Goal: Information Seeking & Learning: Learn about a topic

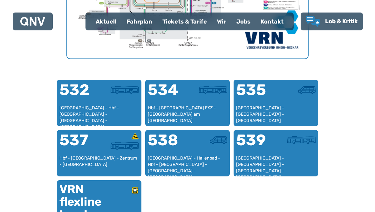
scroll to position [357, 0]
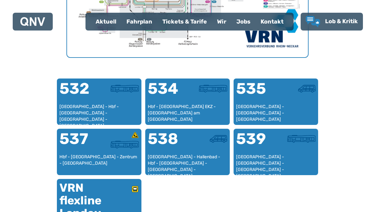
click at [103, 101] on div at bounding box center [119, 92] width 40 height 23
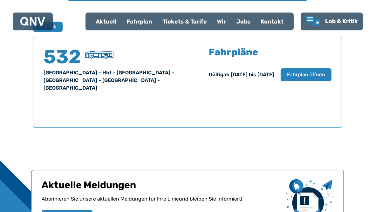
scroll to position [419, 0]
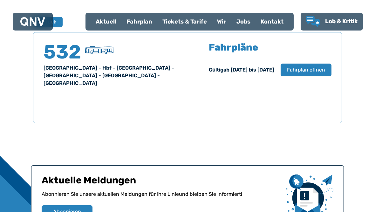
click at [302, 71] on span "Fahrplan öffnen" at bounding box center [306, 70] width 38 height 8
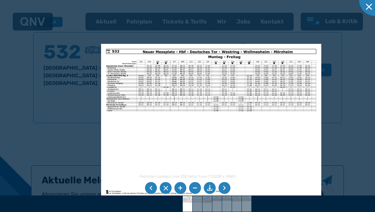
click at [258, 153] on img at bounding box center [211, 122] width 220 height 156
click at [204, 148] on img at bounding box center [211, 122] width 220 height 156
click at [366, 9] on div at bounding box center [375, 0] width 32 height 32
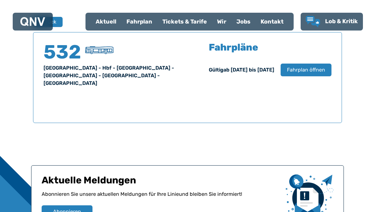
click at [65, 59] on h4 "532" at bounding box center [63, 52] width 38 height 19
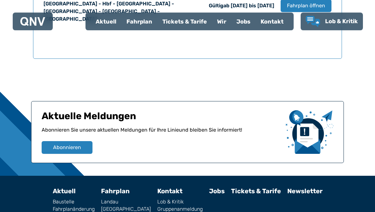
scroll to position [483, 0]
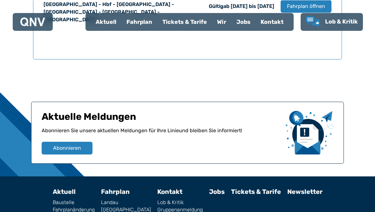
click at [78, 145] on button "Abonnieren" at bounding box center [67, 147] width 51 height 13
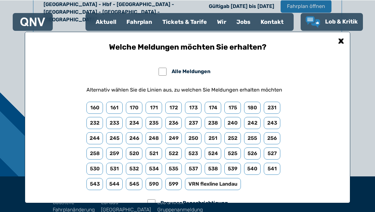
scroll to position [482, 0]
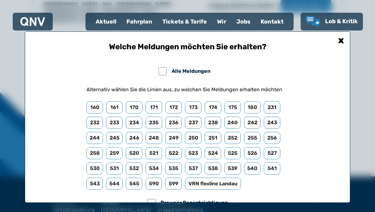
click at [341, 46] on div "x" at bounding box center [341, 40] width 13 height 13
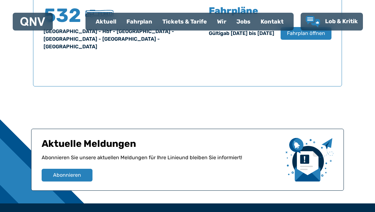
scroll to position [461, 0]
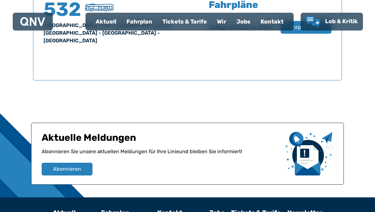
click at [72, 165] on span "Abonnieren" at bounding box center [67, 169] width 28 height 8
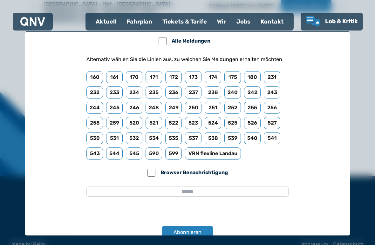
scroll to position [30, 0]
click at [190, 212] on span "Abonnieren" at bounding box center [187, 233] width 28 height 8
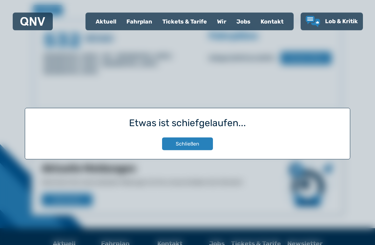
scroll to position [419, 0]
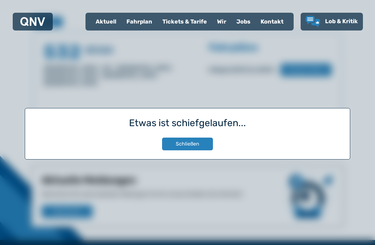
click at [192, 146] on button "Schließen" at bounding box center [187, 144] width 51 height 13
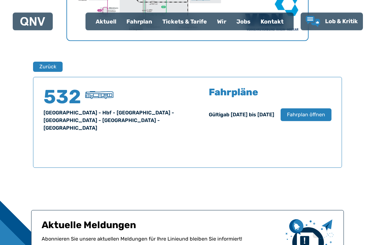
scroll to position [374, 0]
click at [311, 116] on span "Fahrplan öffnen" at bounding box center [306, 115] width 38 height 8
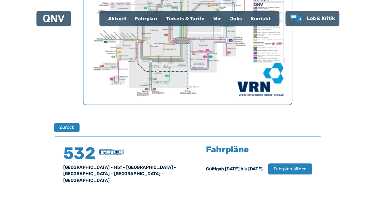
scroll to position [294, 0]
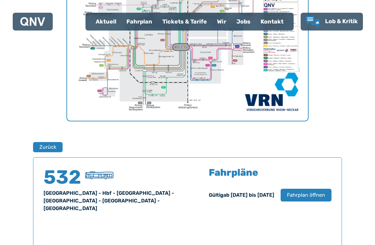
click at [314, 198] on span "Fahrplan öffnen" at bounding box center [306, 195] width 38 height 8
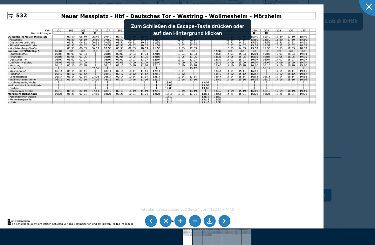
click at [226, 212] on li at bounding box center [224, 221] width 12 height 12
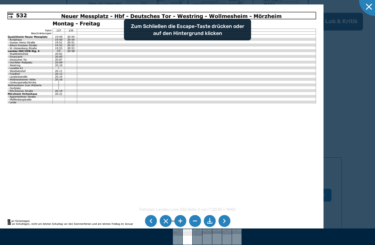
click at [227, 212] on li at bounding box center [224, 221] width 12 height 12
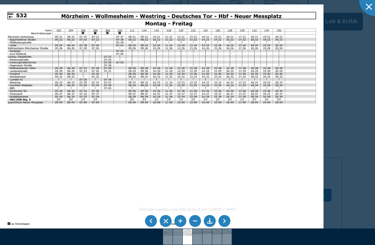
click at [229, 212] on li at bounding box center [224, 221] width 12 height 12
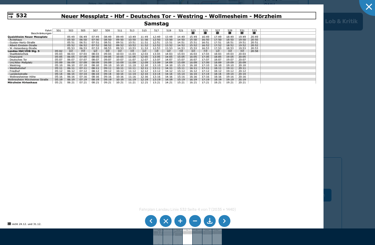
click at [229, 212] on li at bounding box center [224, 221] width 12 height 12
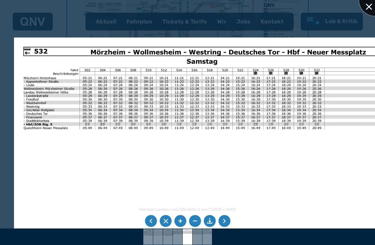
click at [368, 6] on div at bounding box center [375, 0] width 32 height 32
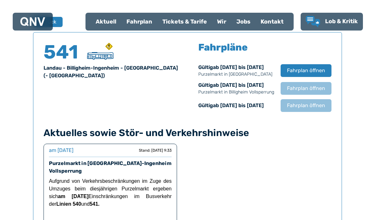
click at [308, 69] on span "Fahrplan öffnen" at bounding box center [306, 71] width 38 height 8
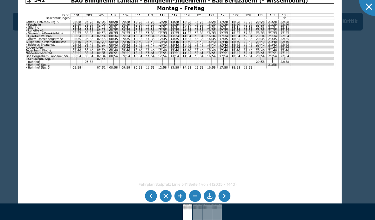
click at [226, 195] on li at bounding box center [224, 196] width 12 height 12
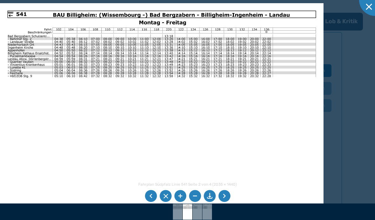
click at [225, 194] on li at bounding box center [224, 196] width 12 height 12
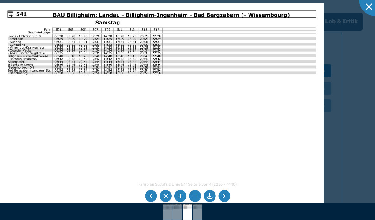
click at [223, 195] on li at bounding box center [224, 196] width 12 height 12
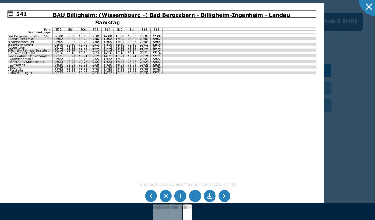
click at [146, 195] on li at bounding box center [151, 196] width 12 height 12
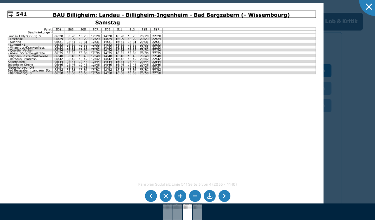
click at [148, 193] on li at bounding box center [151, 196] width 12 height 12
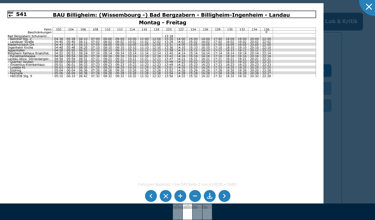
click at [151, 200] on li at bounding box center [151, 196] width 12 height 12
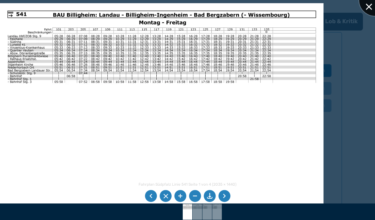
click at [374, 5] on div at bounding box center [375, 0] width 32 height 32
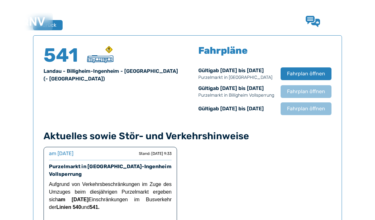
scroll to position [419, 0]
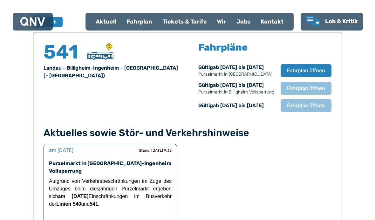
click at [310, 22] on use "Lob & Kritik" at bounding box center [313, 21] width 14 height 11
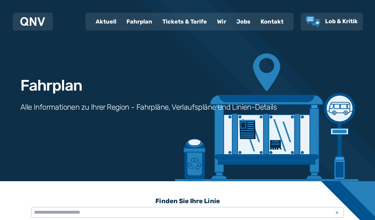
scroll to position [419, 0]
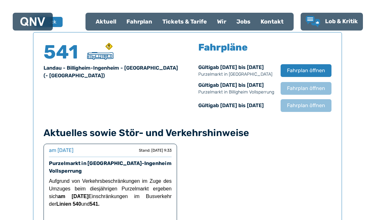
click at [144, 22] on div "Fahrplan" at bounding box center [139, 21] width 36 height 17
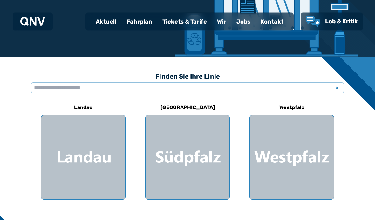
scroll to position [125, 0]
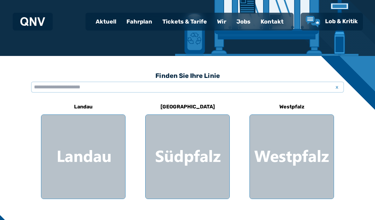
click at [84, 149] on div at bounding box center [83, 157] width 84 height 84
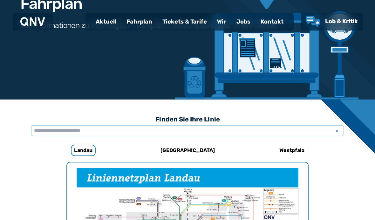
scroll to position [78, 0]
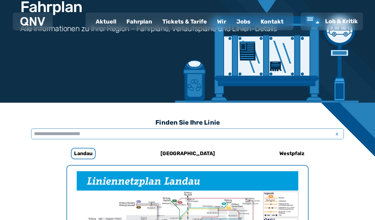
click at [41, 131] on input "text" at bounding box center [187, 134] width 313 height 11
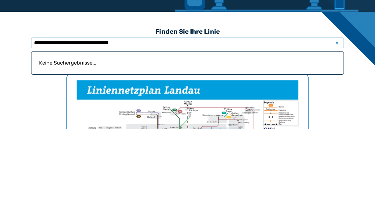
scroll to position [169, 0]
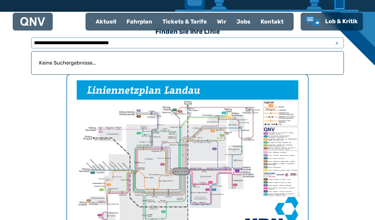
click at [142, 46] on input "**********" at bounding box center [187, 42] width 313 height 11
type input "**********"
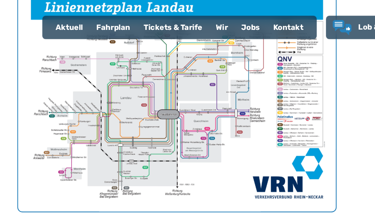
scroll to position [251, 0]
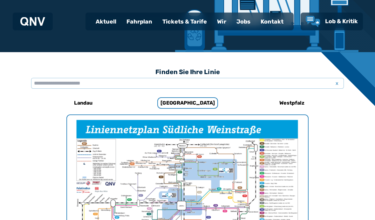
scroll to position [129, 0]
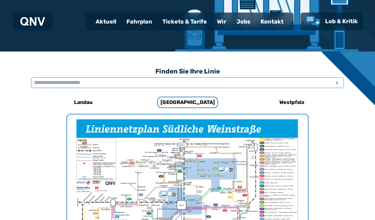
click at [47, 78] on input "text" at bounding box center [187, 83] width 313 height 11
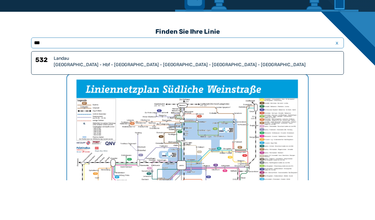
type input "***"
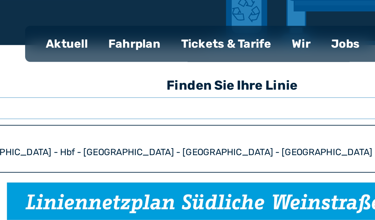
scroll to position [159, 0]
